Goal: Information Seeking & Learning: Learn about a topic

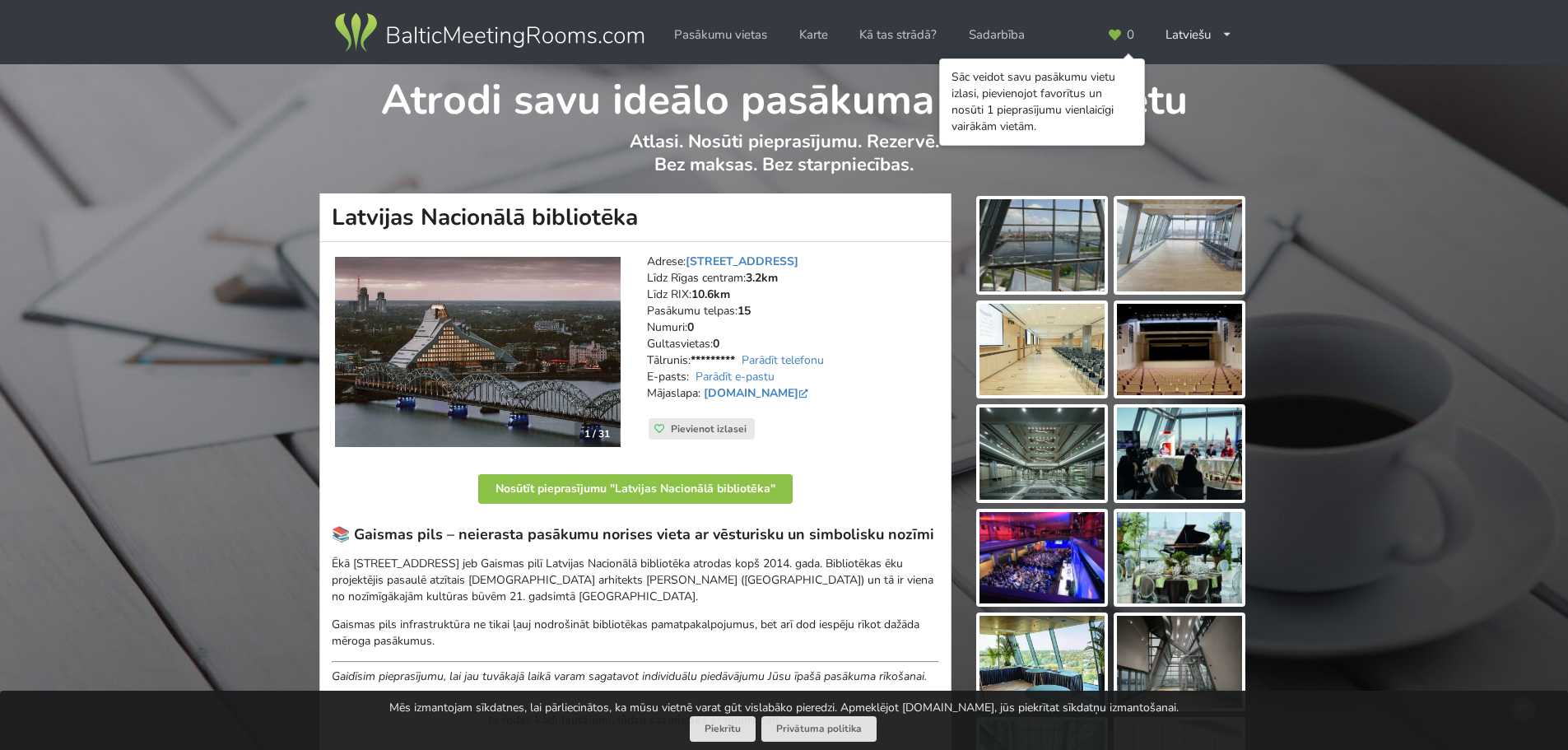
click at [1052, 260] on img at bounding box center [1042, 246] width 125 height 92
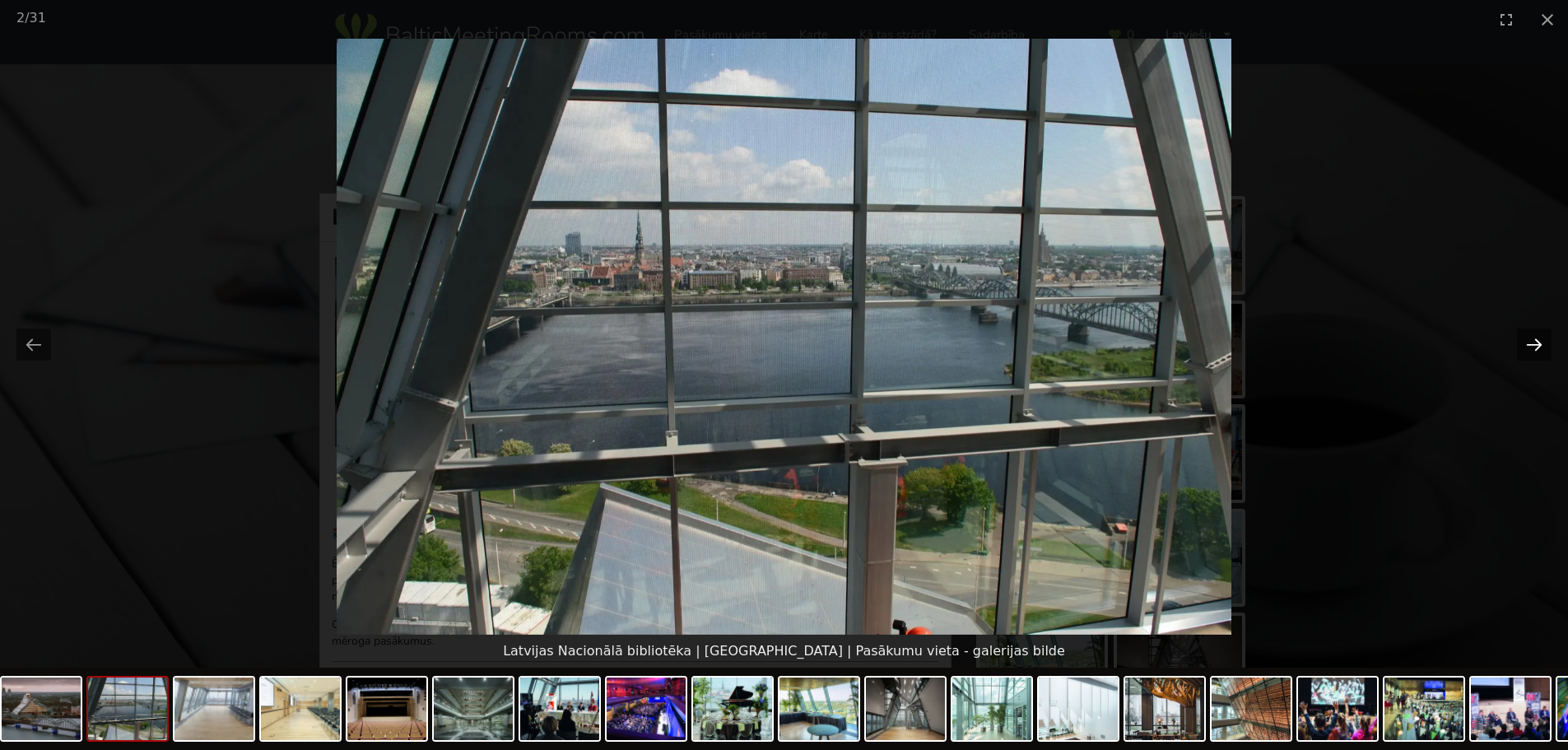
click at [1540, 334] on button "Next slide" at bounding box center [1534, 344] width 34 height 32
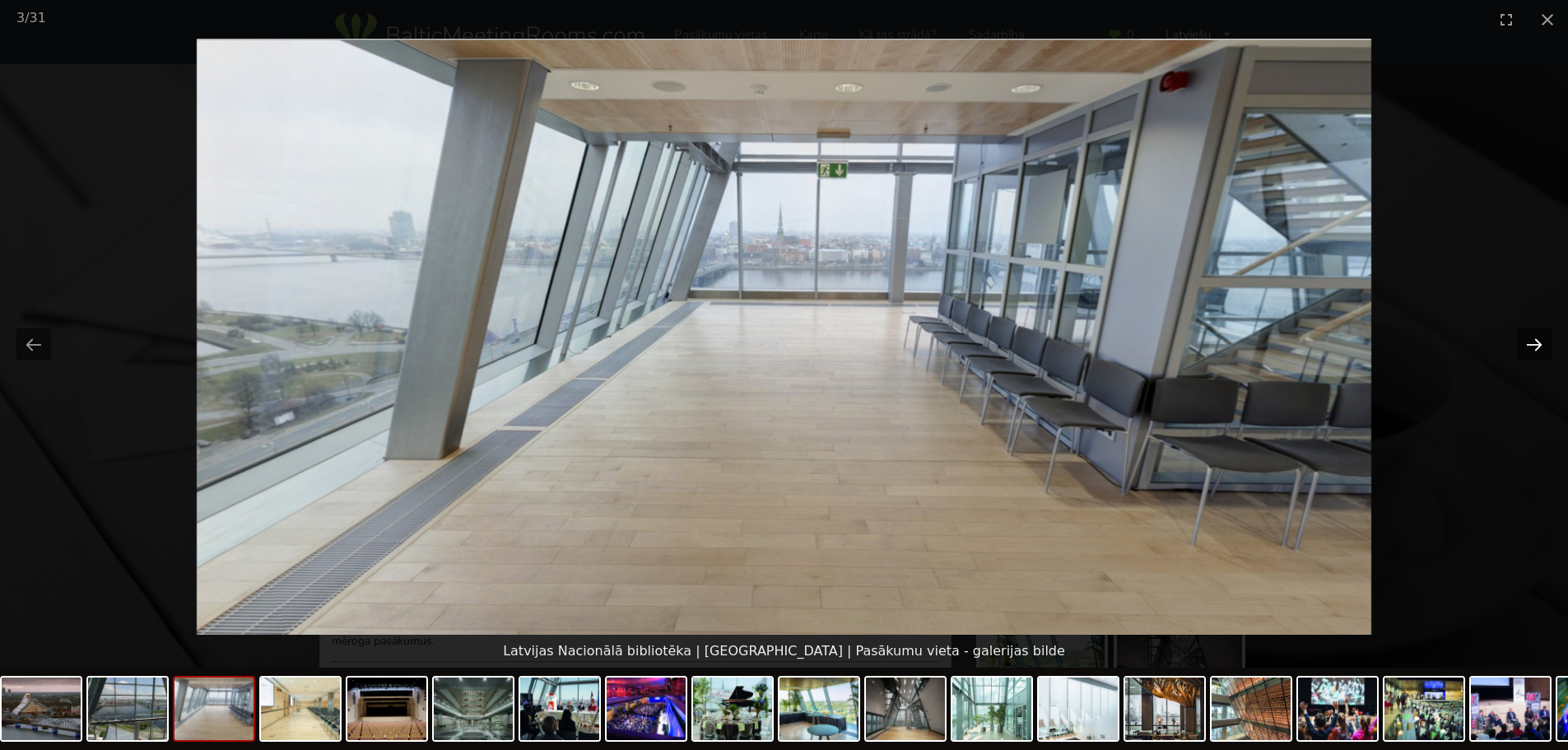
click at [1536, 340] on button "Next slide" at bounding box center [1534, 344] width 34 height 32
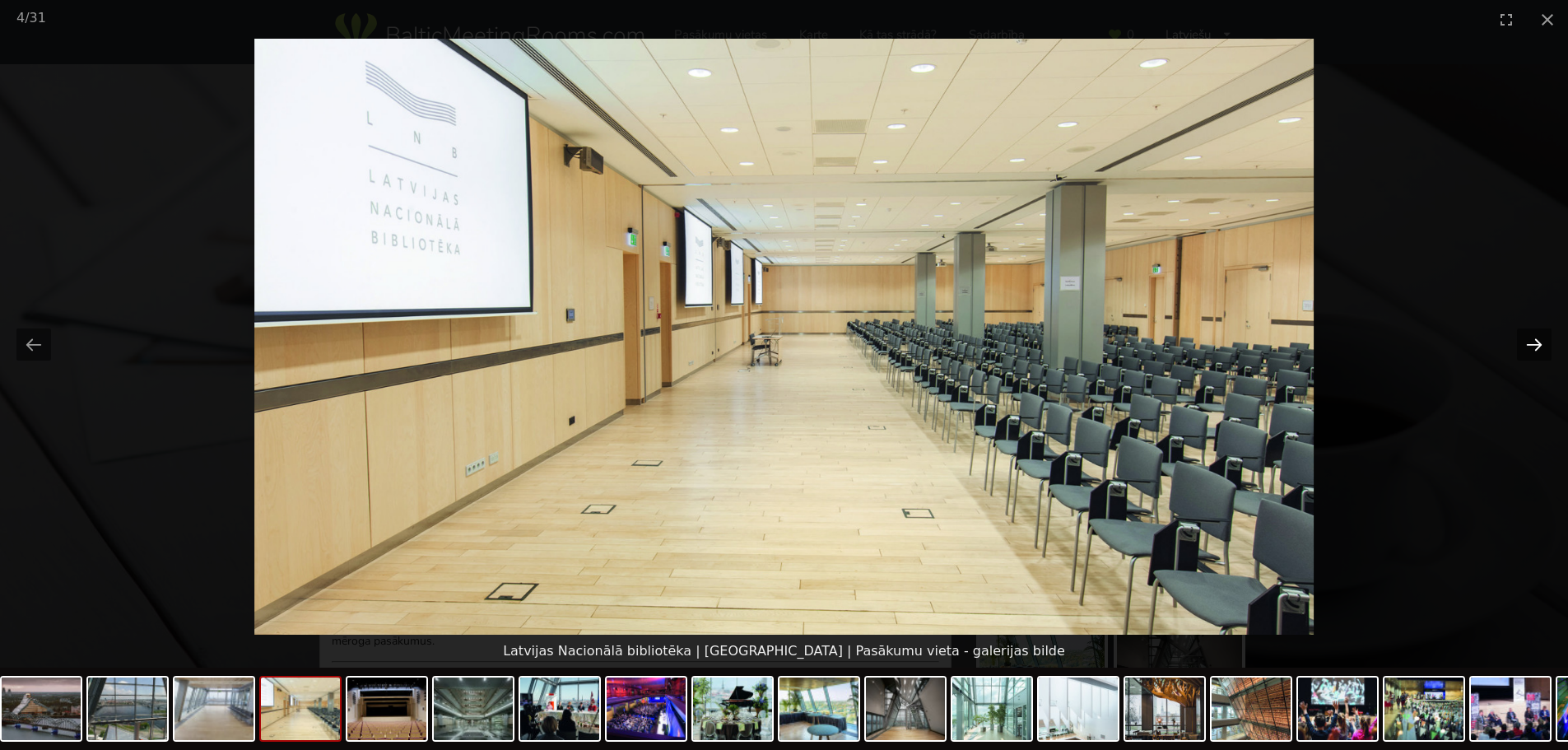
click at [1536, 340] on button "Next slide" at bounding box center [1534, 344] width 34 height 32
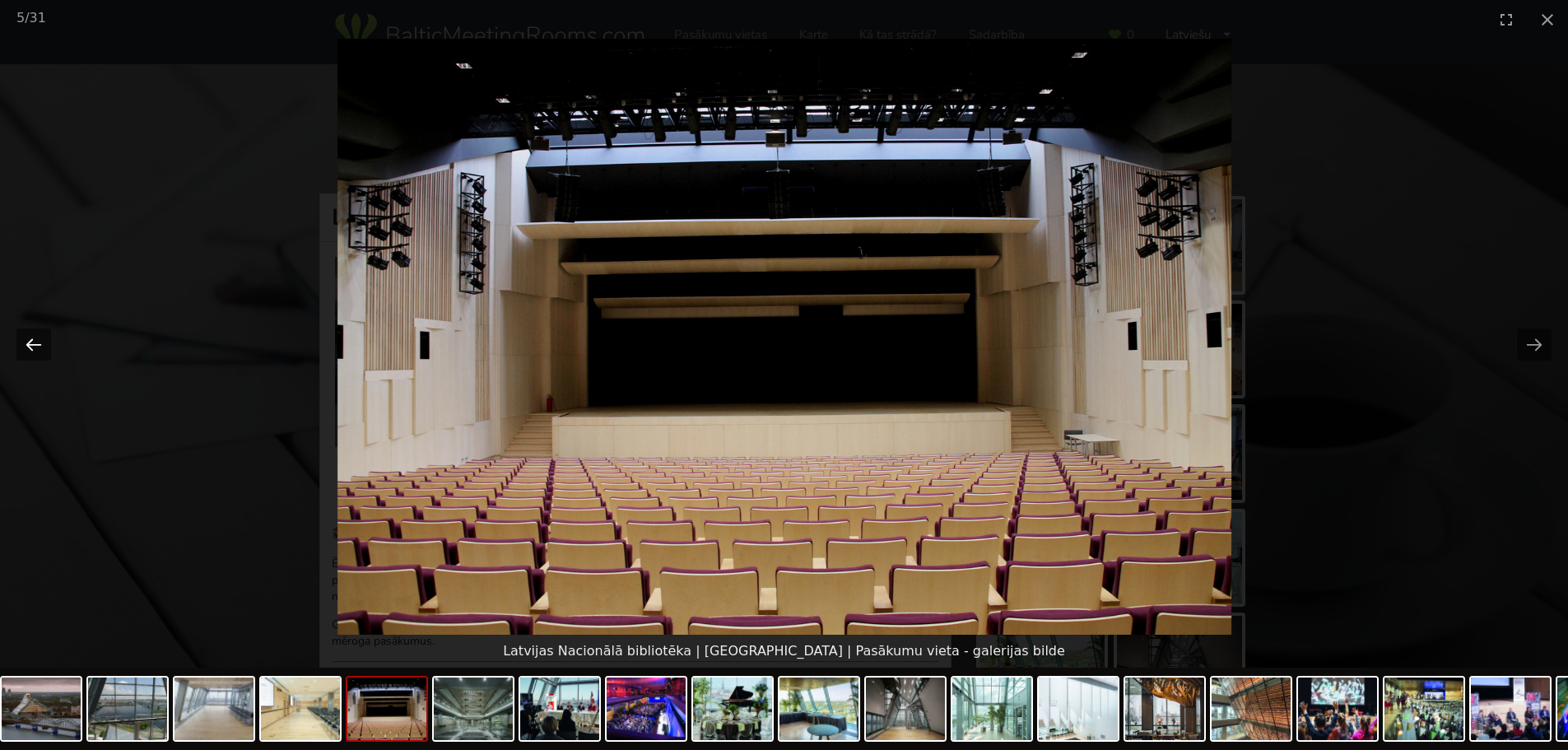
click at [42, 349] on button "Previous slide" at bounding box center [34, 344] width 34 height 32
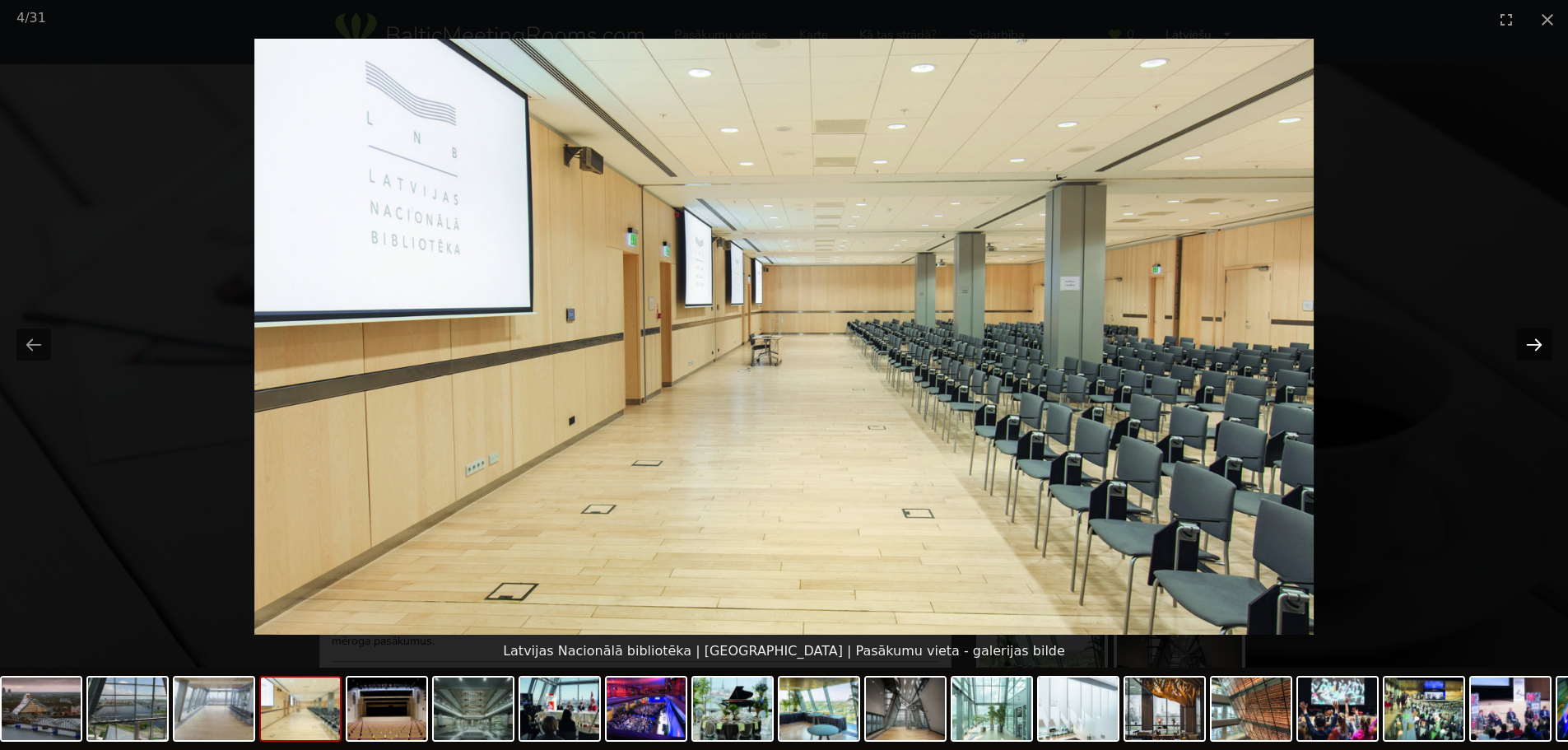
click at [1545, 340] on button "Next slide" at bounding box center [1534, 344] width 34 height 32
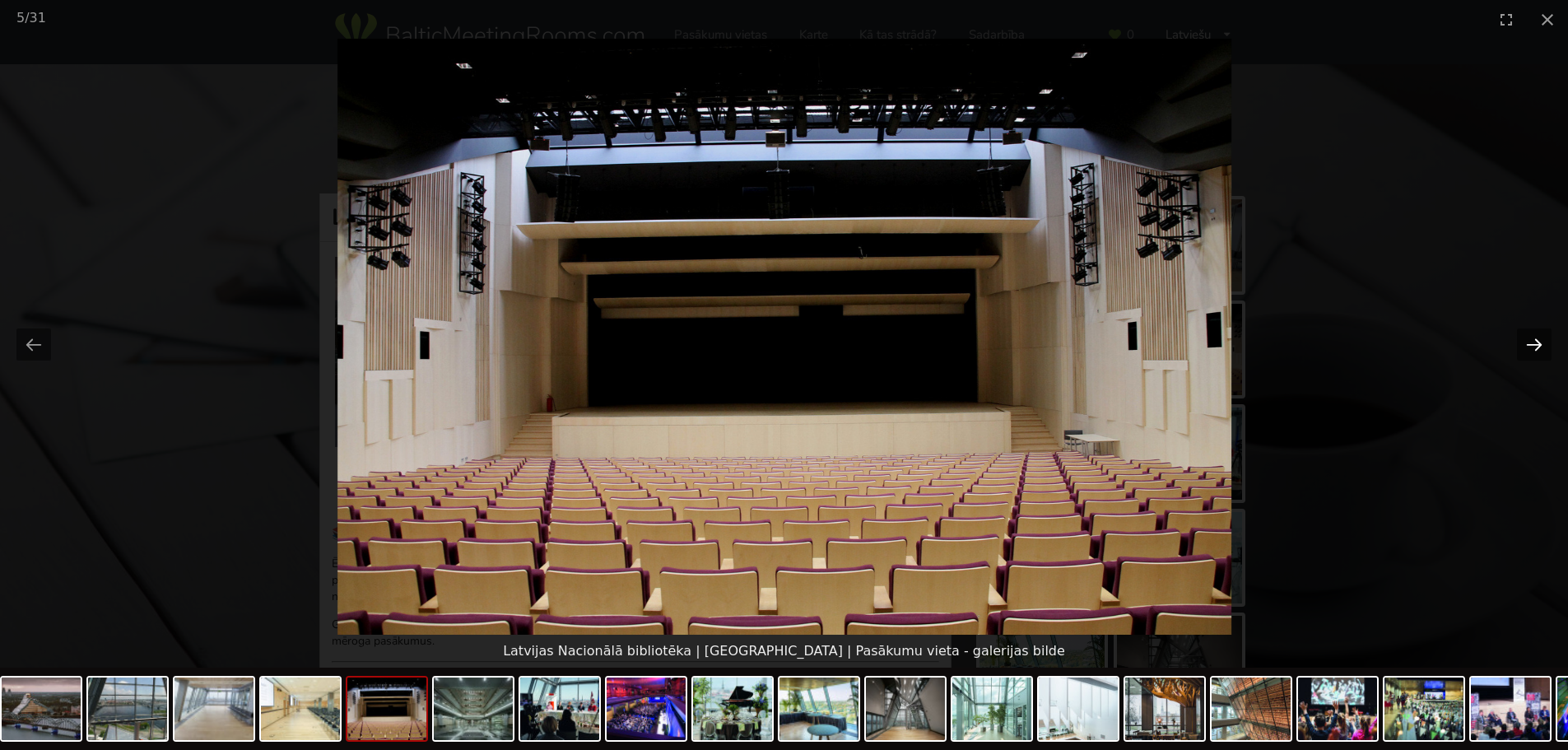
click at [1545, 340] on button "Next slide" at bounding box center [1534, 344] width 34 height 32
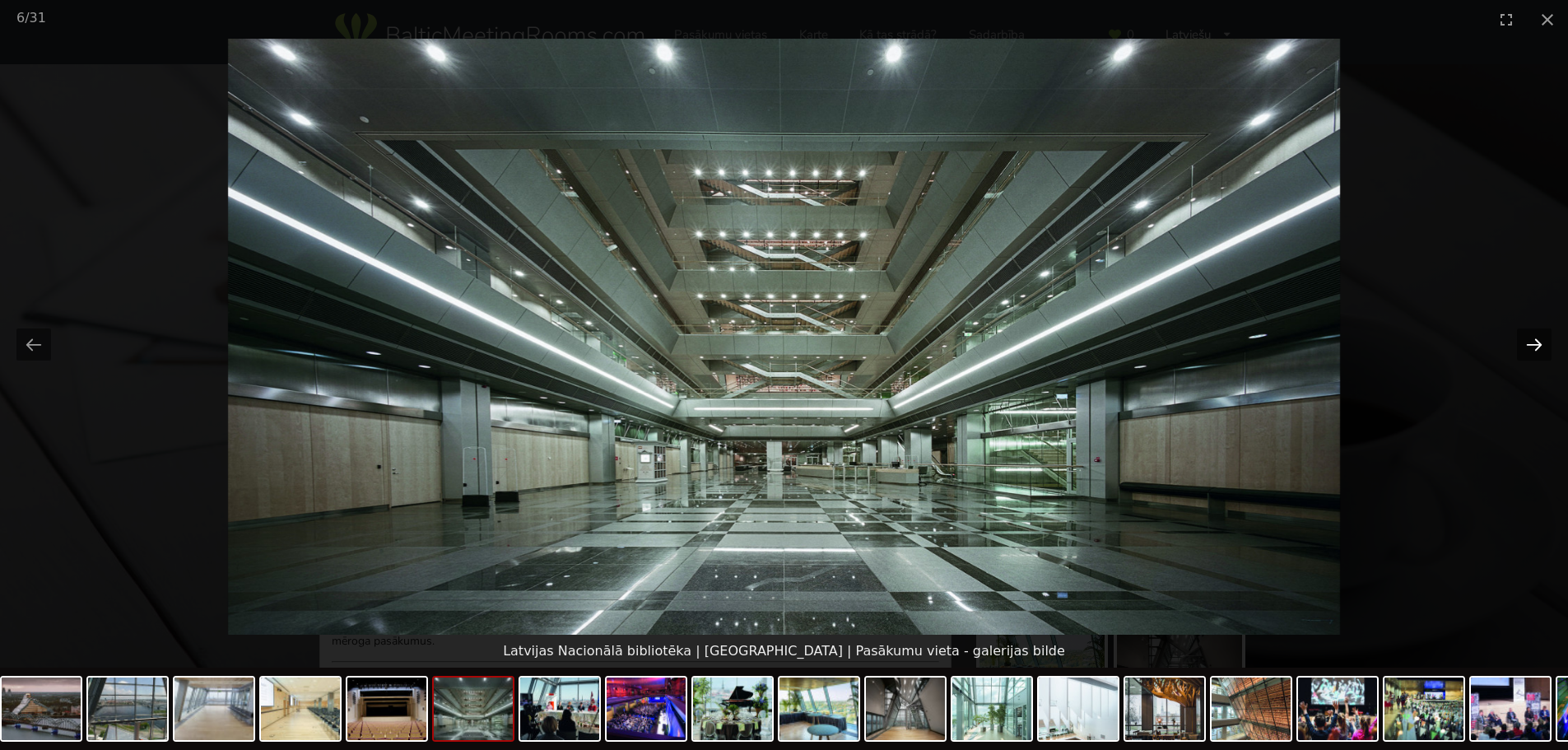
click at [1545, 340] on button "Next slide" at bounding box center [1534, 344] width 34 height 32
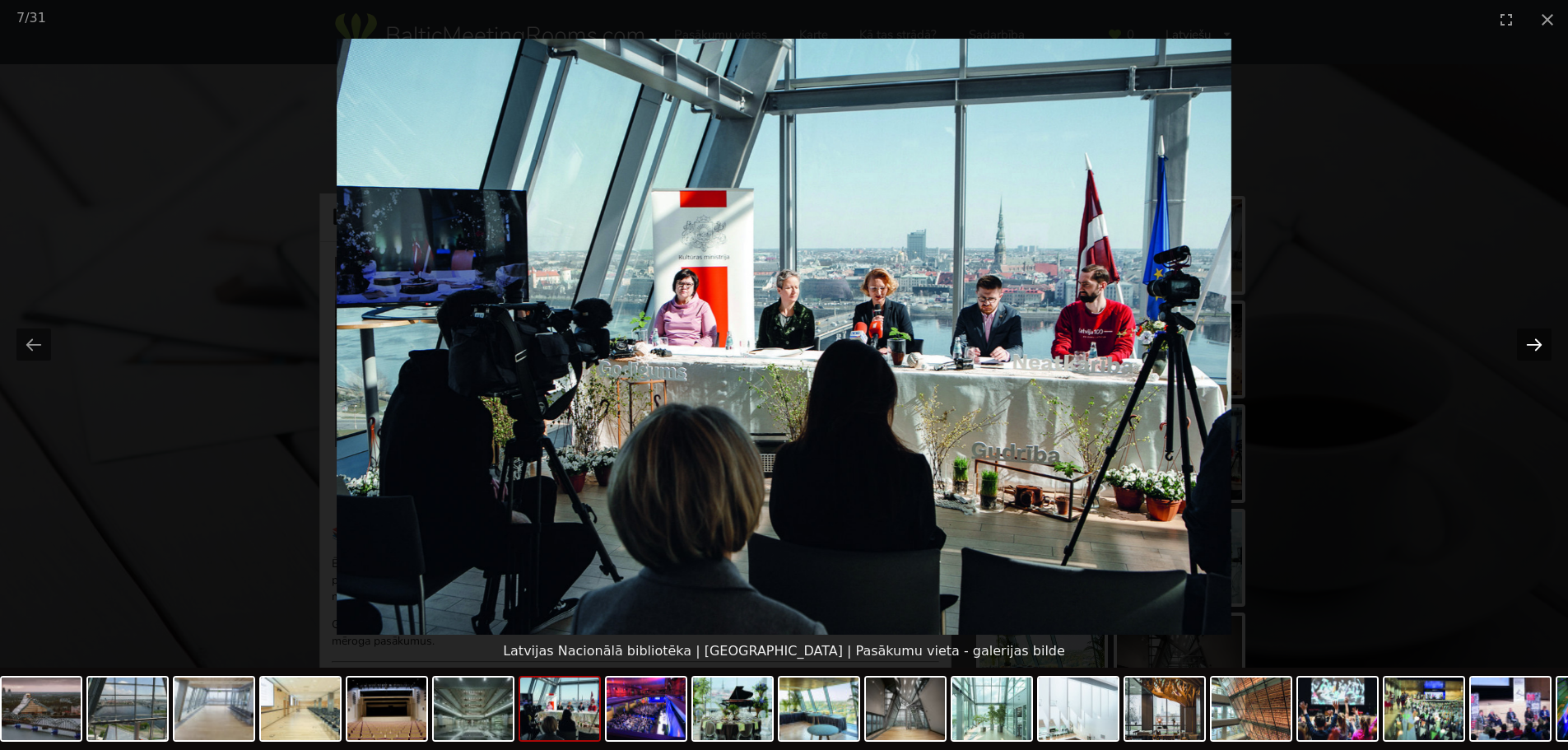
click at [1545, 340] on button "Next slide" at bounding box center [1534, 344] width 34 height 32
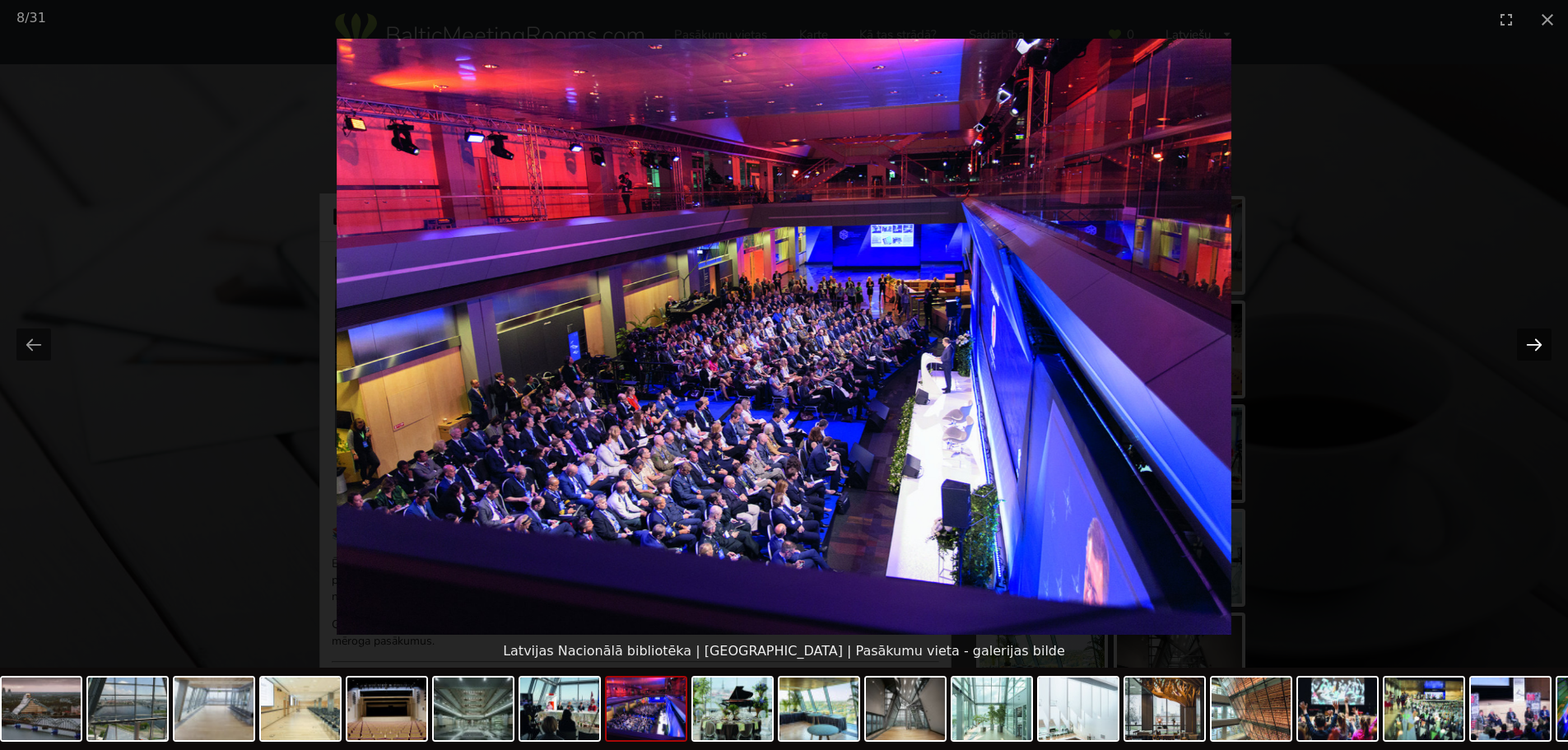
click at [1545, 340] on button "Next slide" at bounding box center [1534, 344] width 34 height 32
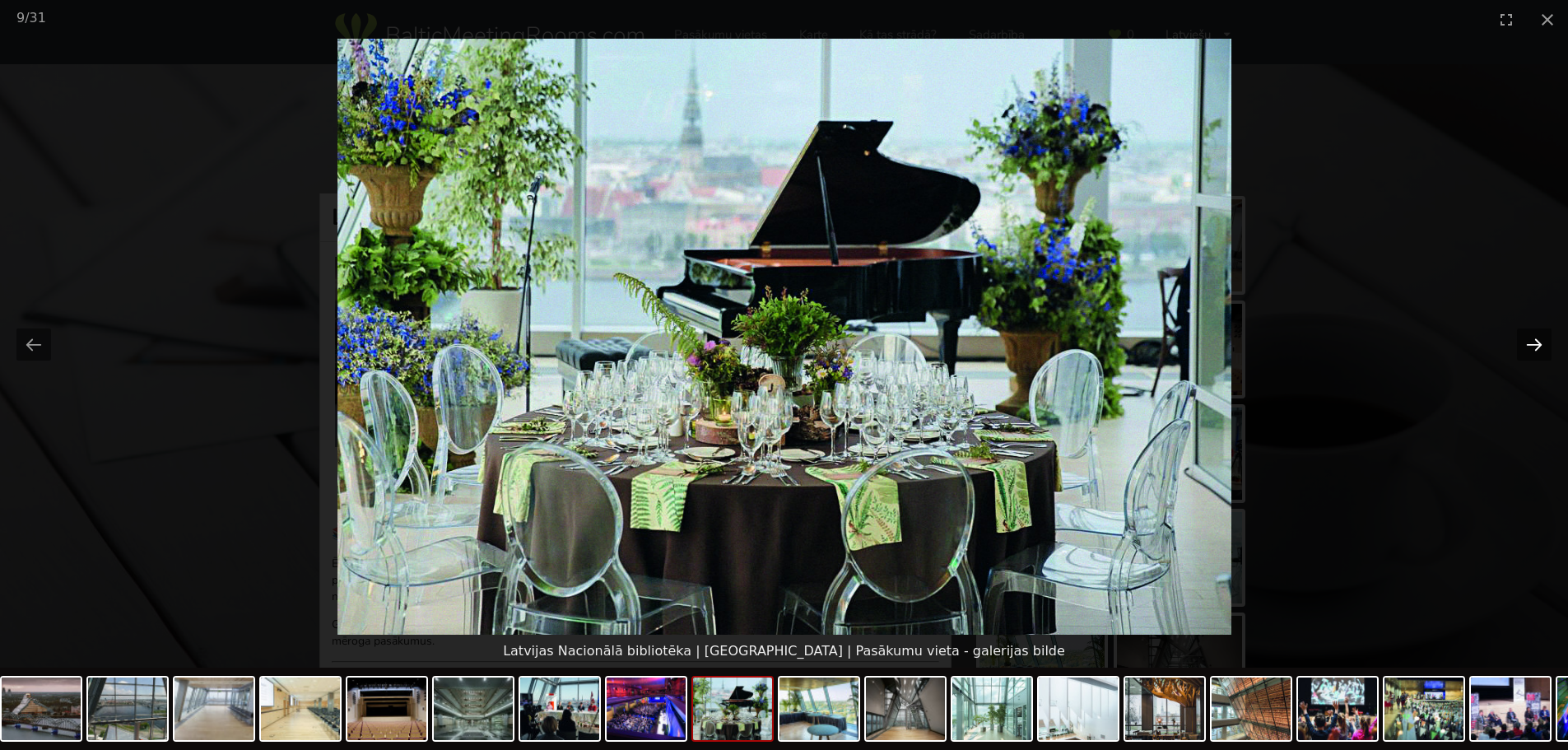
click at [1545, 340] on button "Next slide" at bounding box center [1534, 344] width 34 height 32
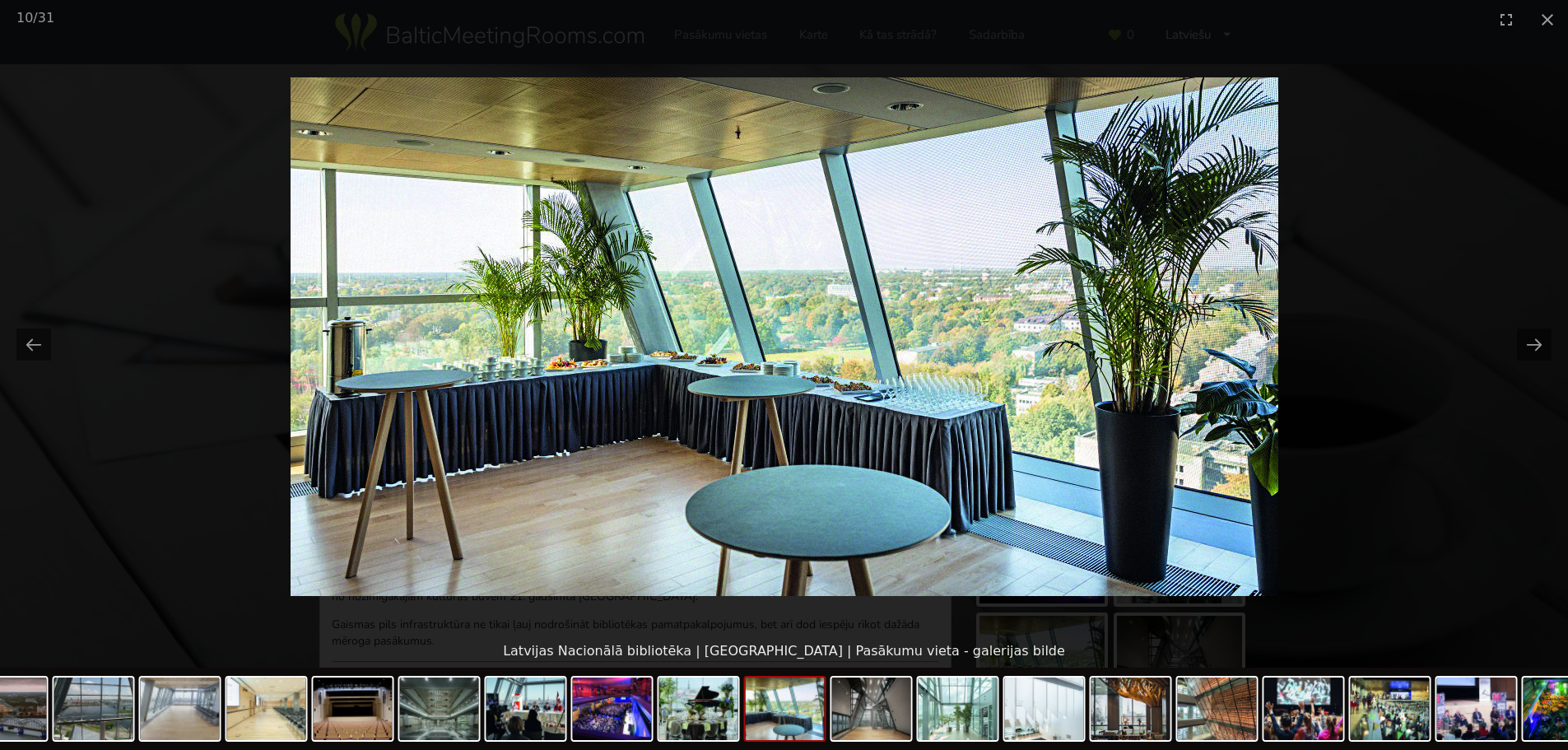
click at [31, 111] on picture at bounding box center [784, 336] width 1568 height 596
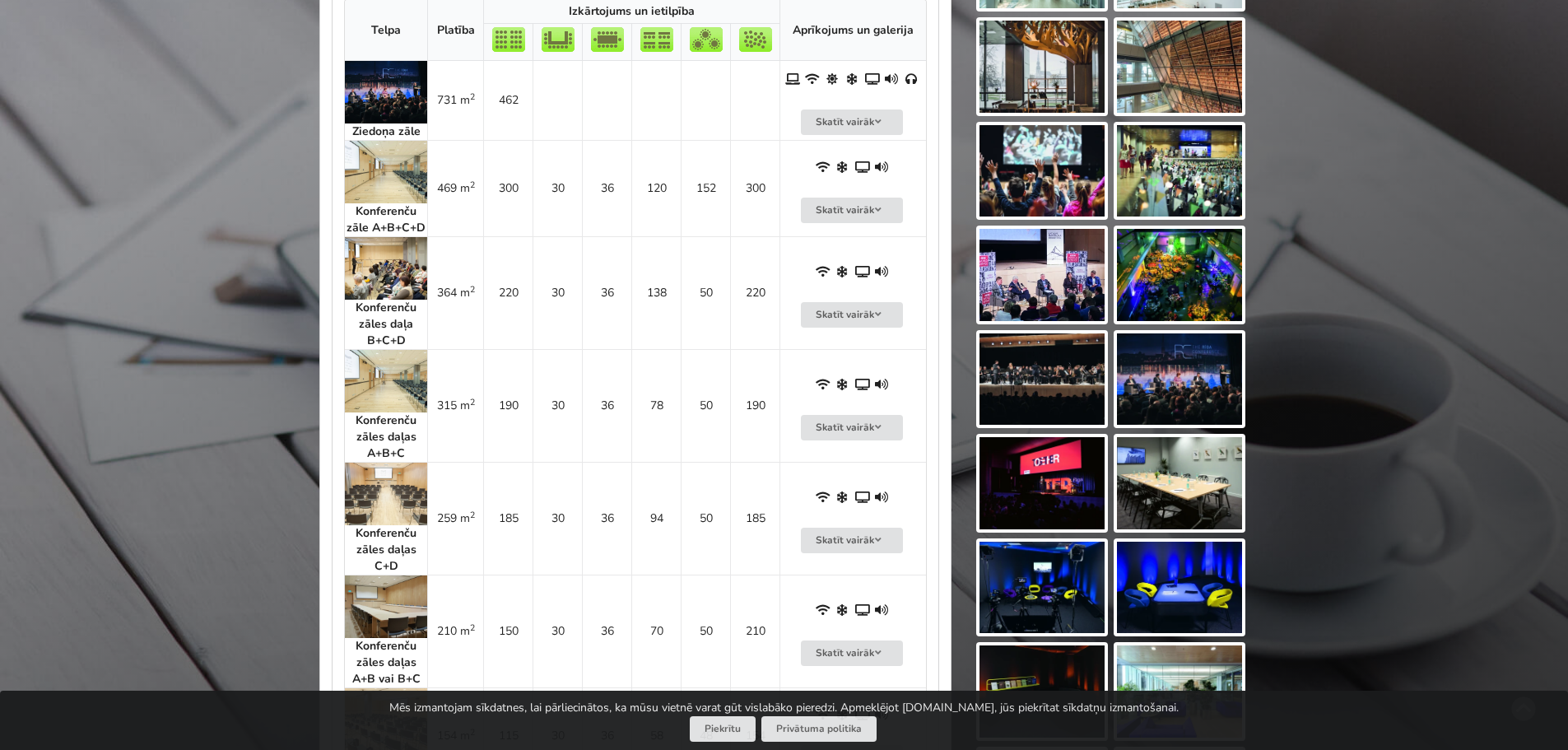
scroll to position [741, 0]
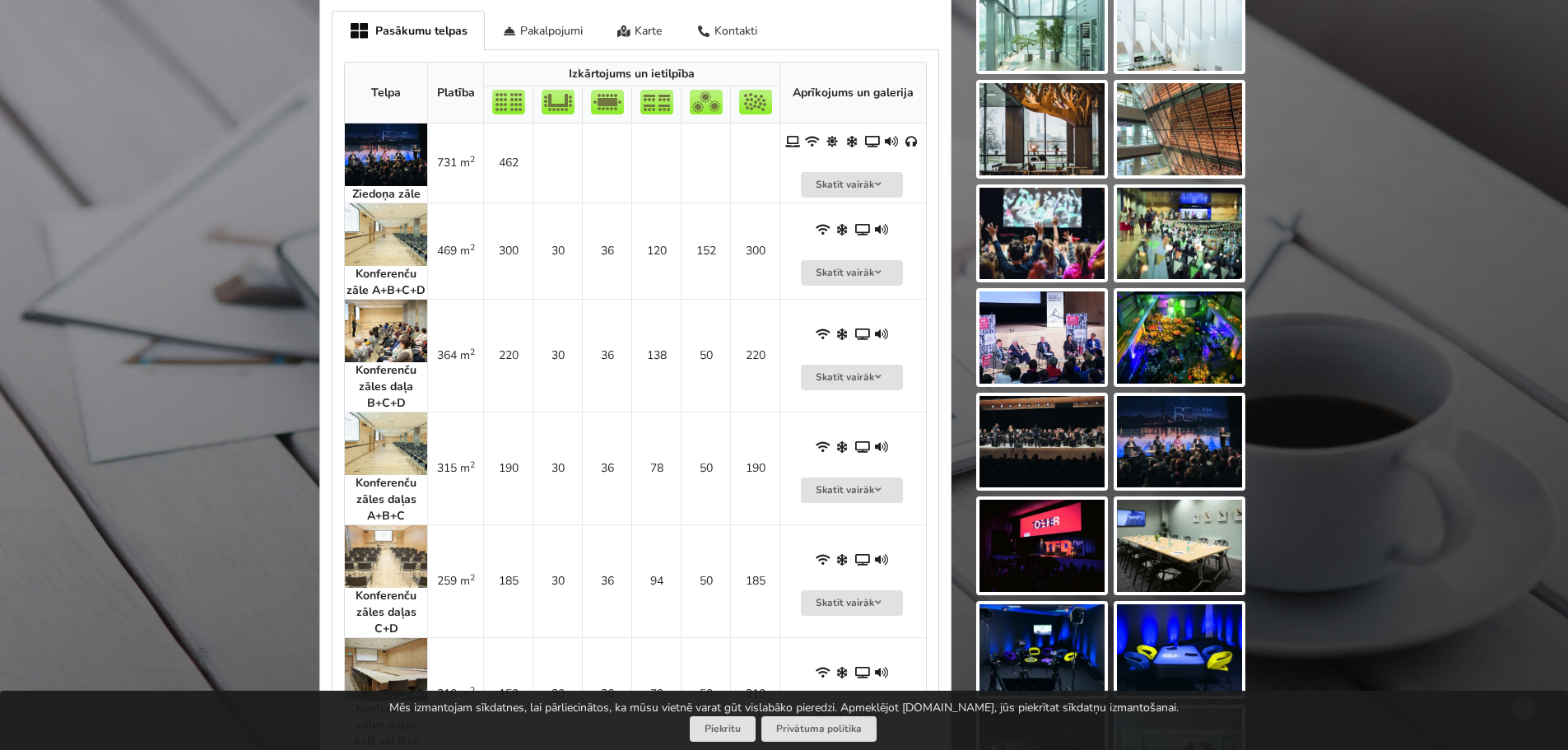
click at [365, 151] on img at bounding box center [386, 154] width 82 height 63
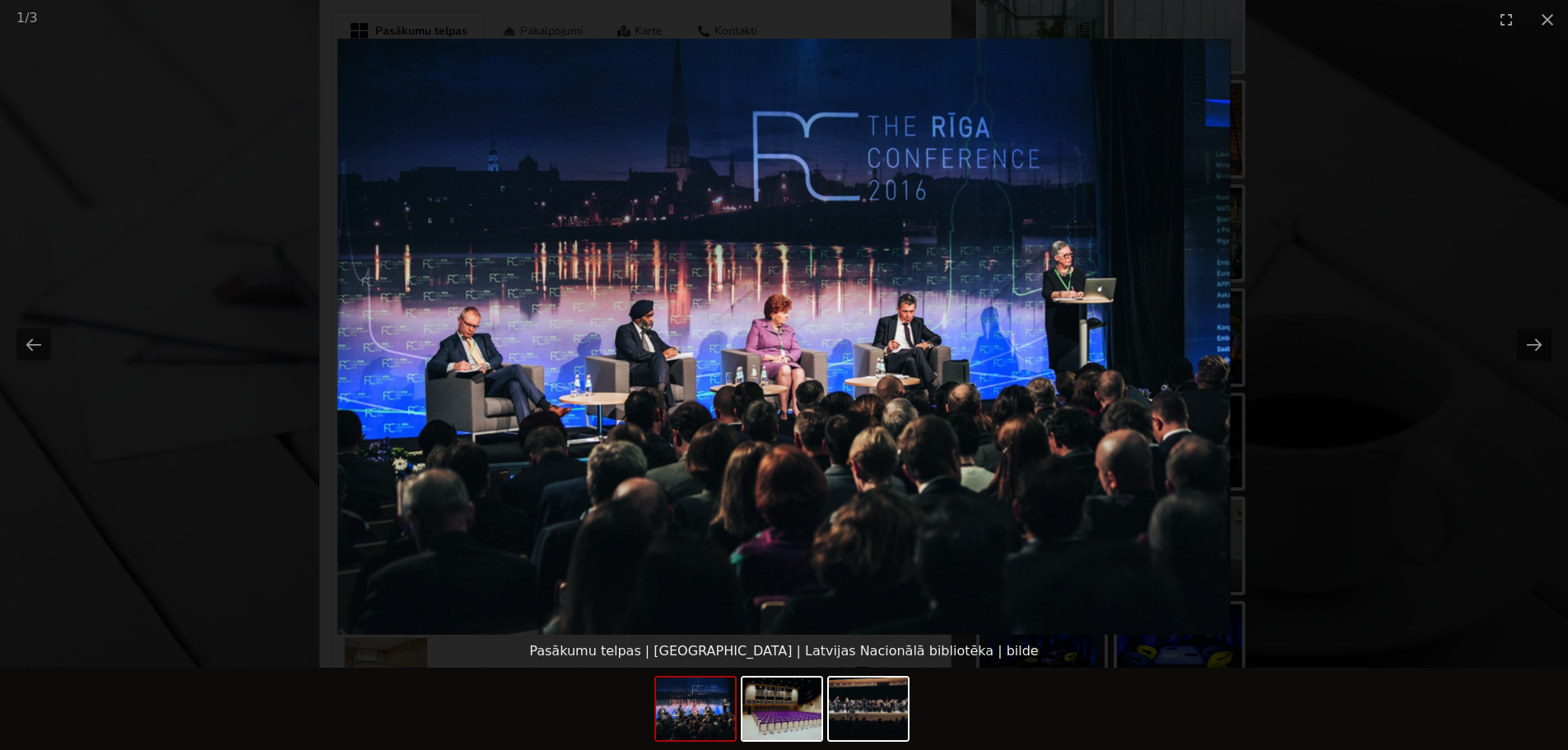
scroll to position [0, 0]
click at [129, 434] on picture at bounding box center [784, 336] width 1568 height 596
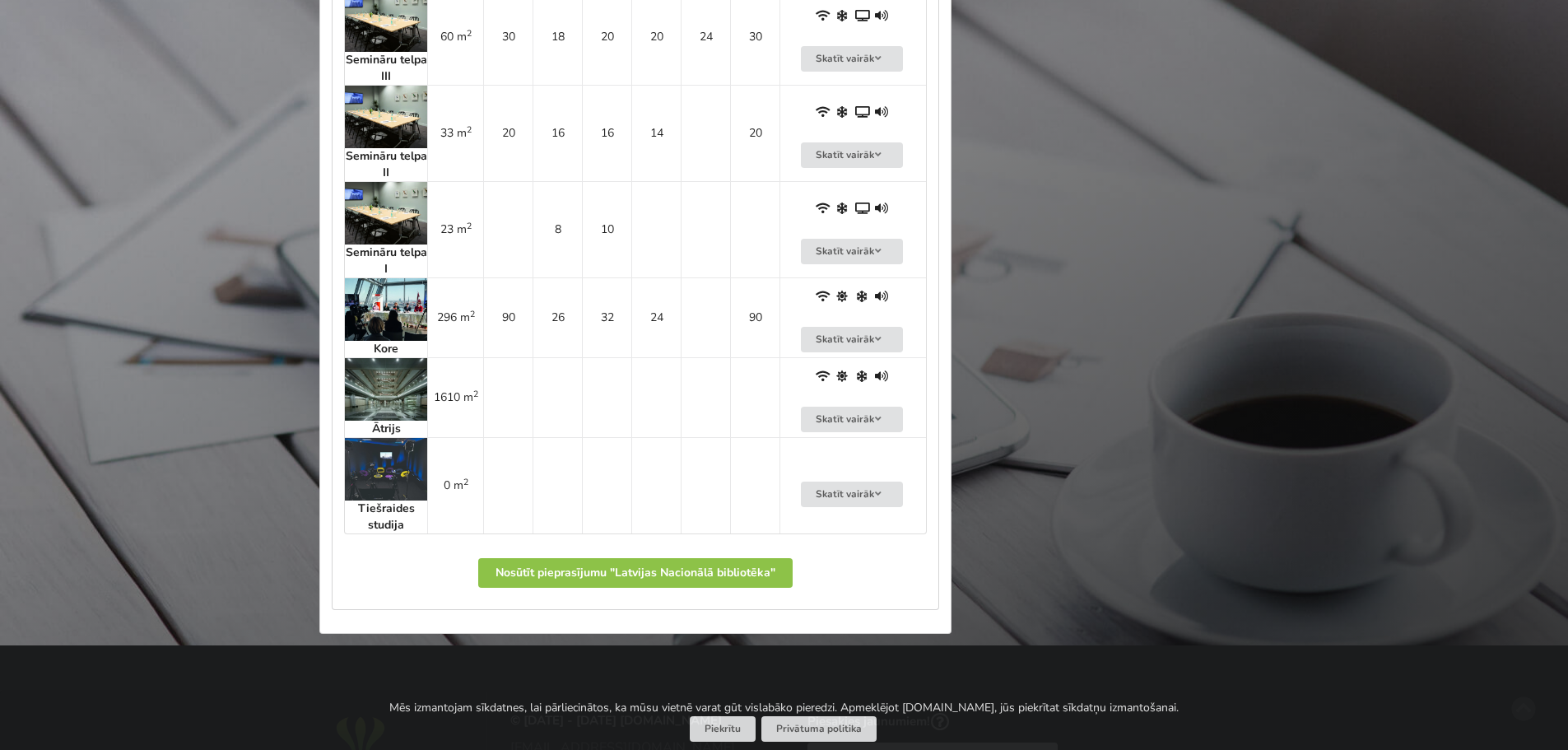
scroll to position [1810, 0]
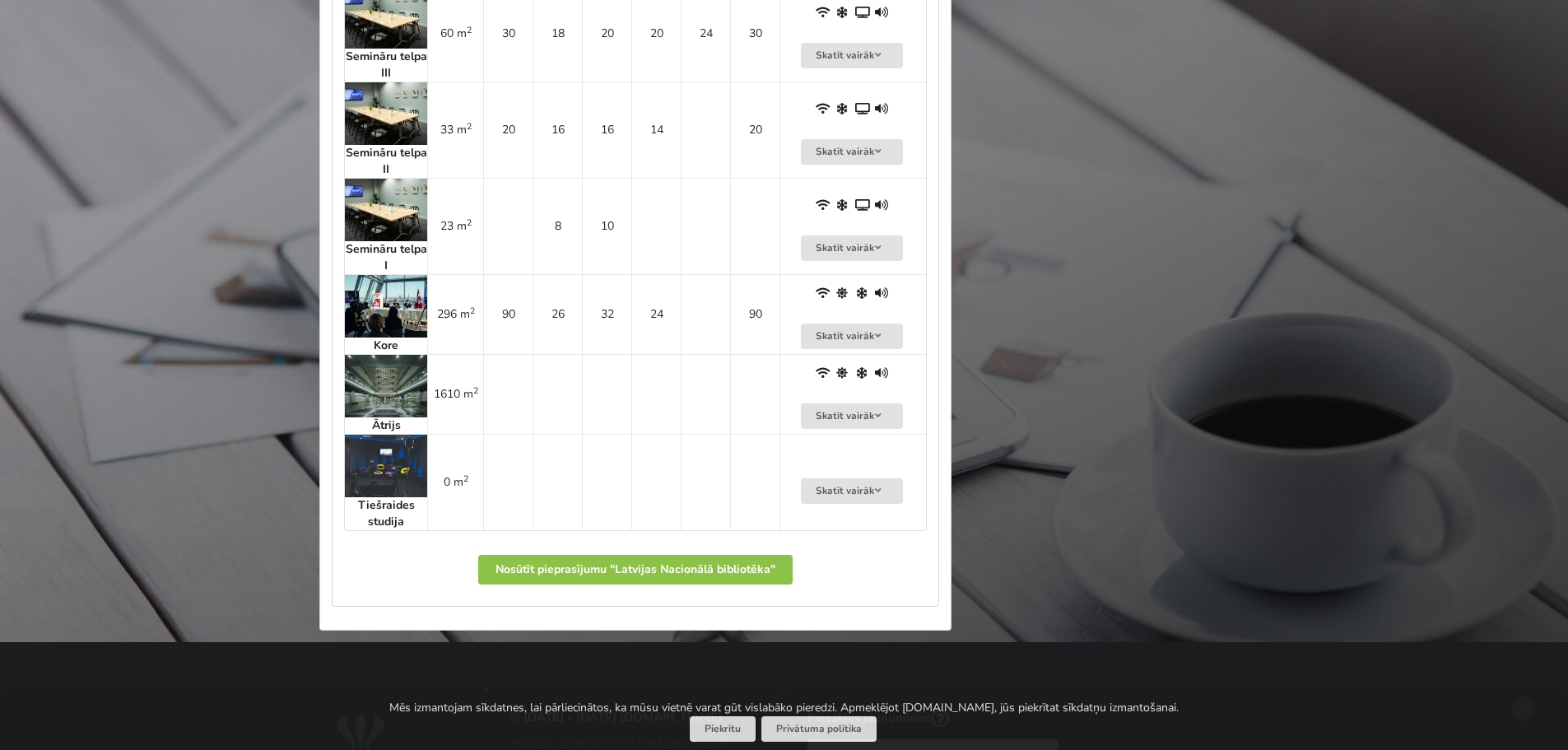
click at [387, 396] on img at bounding box center [386, 385] width 82 height 63
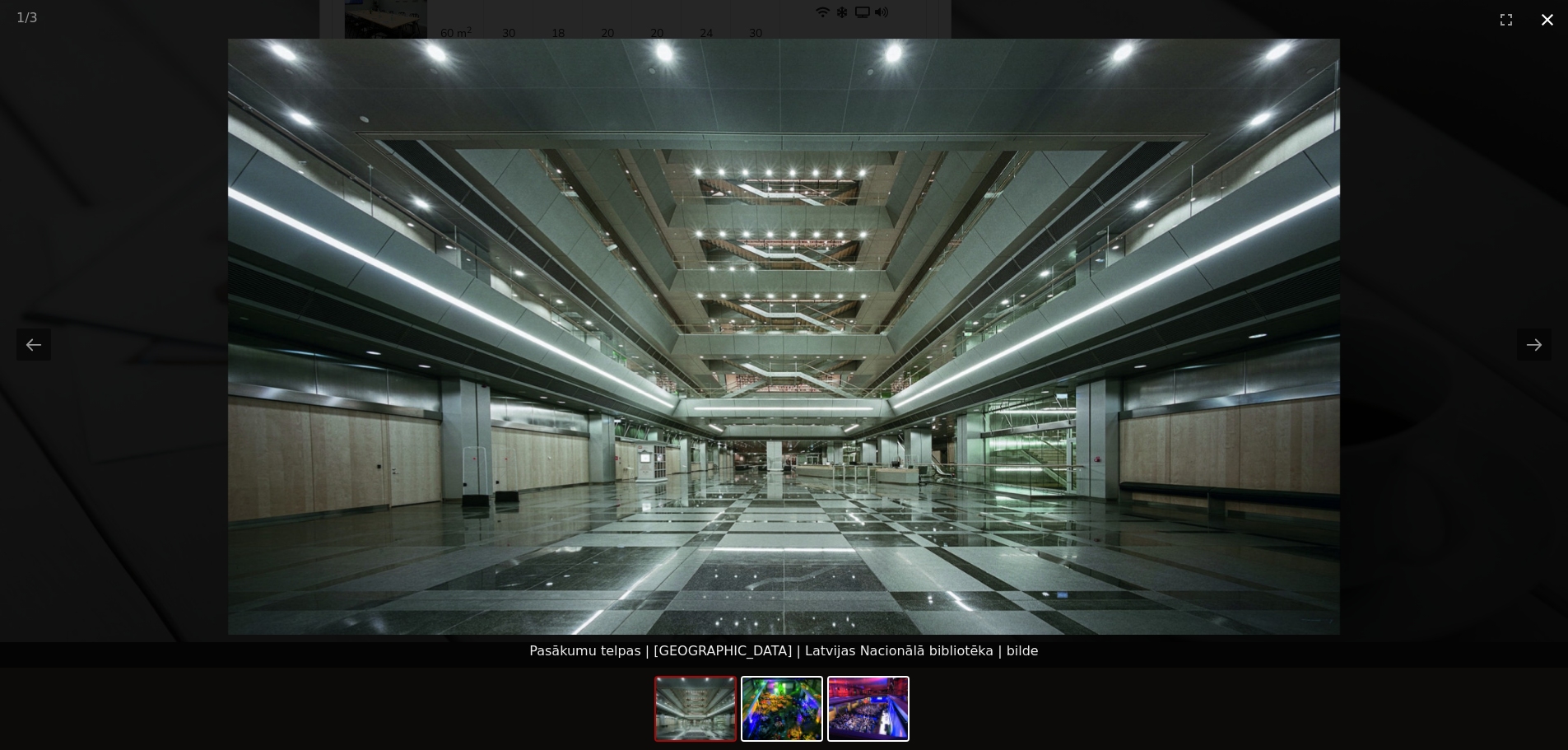
click at [1539, 24] on button "Close gallery" at bounding box center [1546, 19] width 41 height 39
